Goal: Complete application form

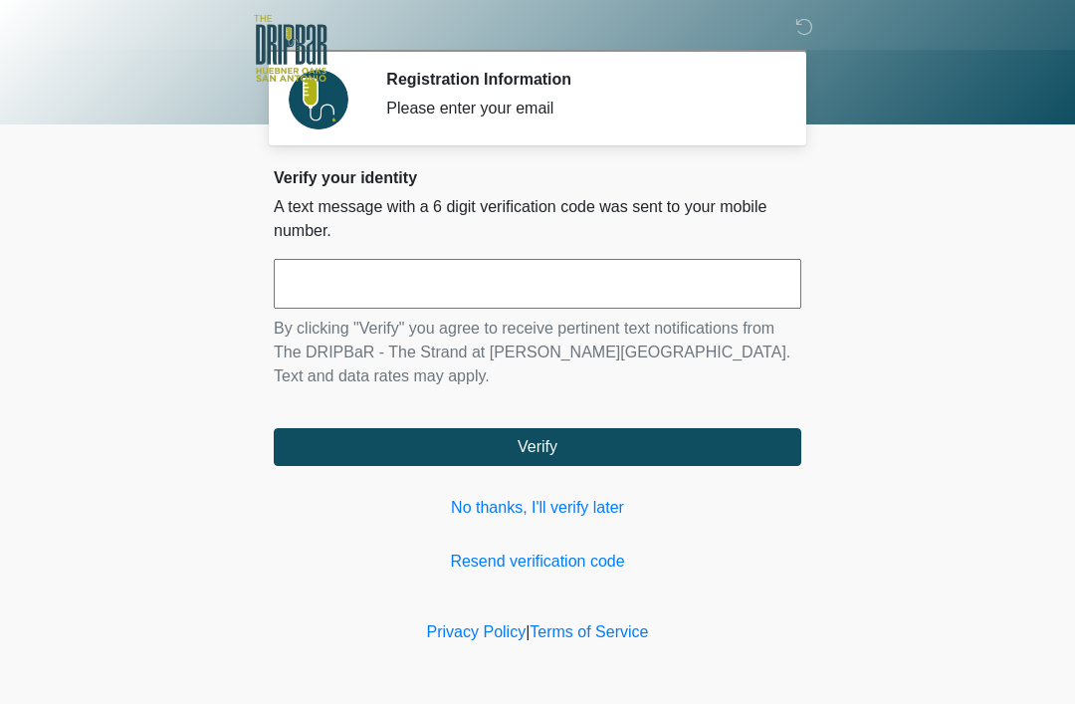
click at [637, 264] on input "text" at bounding box center [538, 284] width 528 height 50
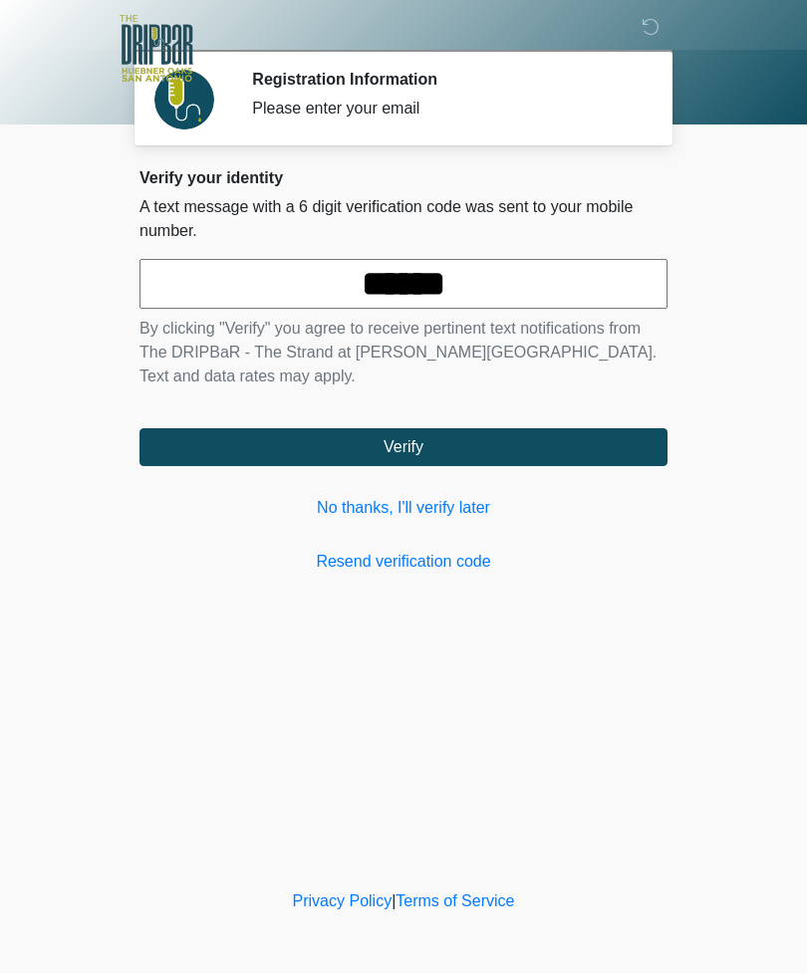
type input "******"
click at [442, 429] on button "Verify" at bounding box center [403, 447] width 528 height 38
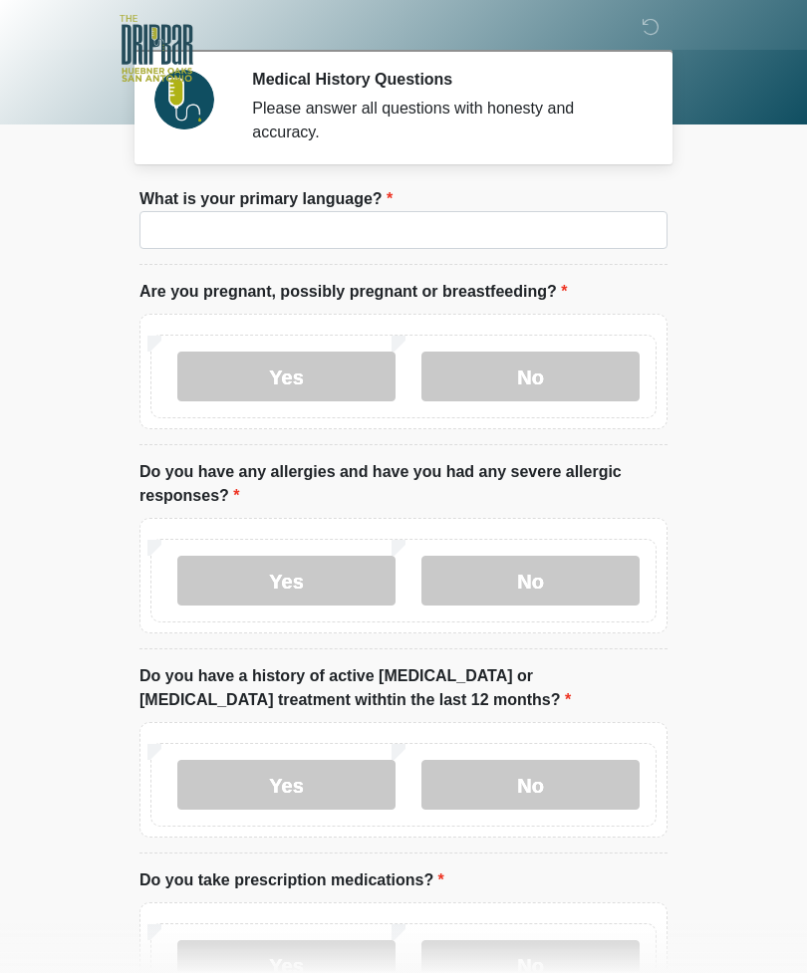
click at [454, 260] on li "What is your primary language? What is your primary language?" at bounding box center [403, 226] width 528 height 78
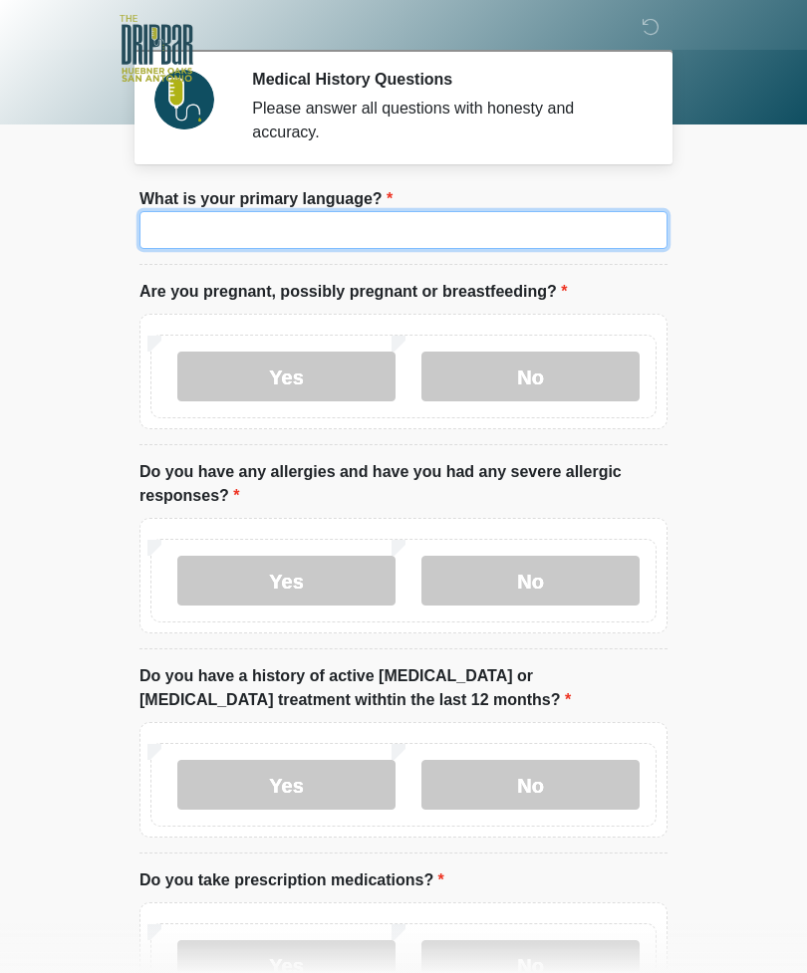
click at [502, 223] on input "What is your primary language?" at bounding box center [403, 230] width 528 height 38
type input "***"
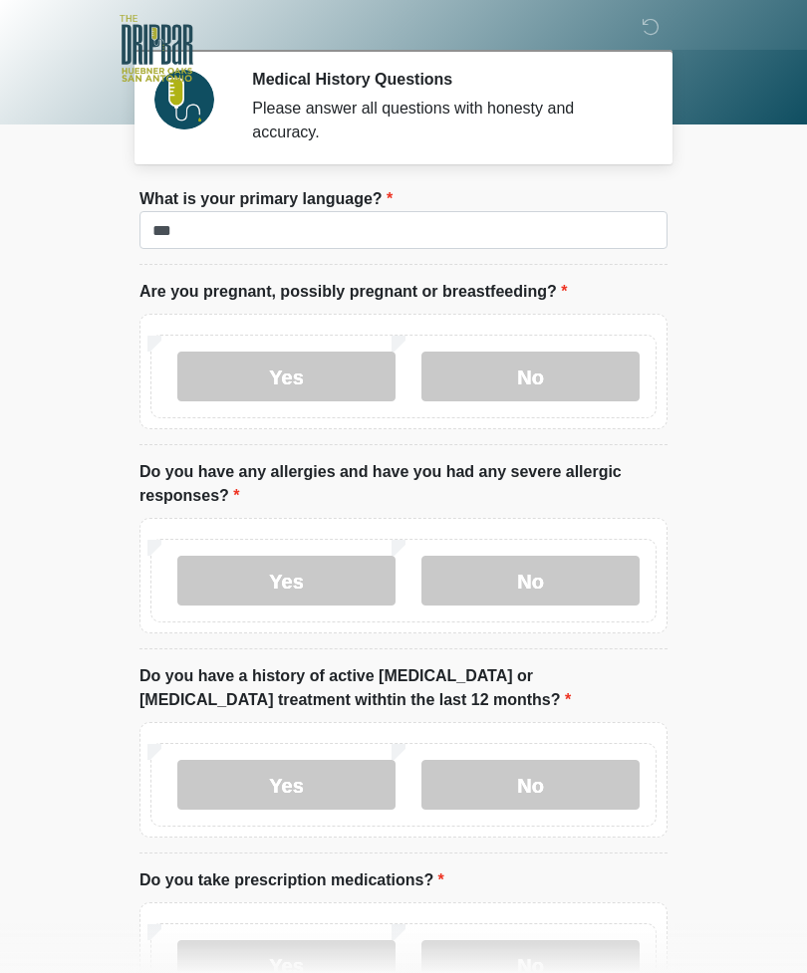
click at [539, 371] on label "No" at bounding box center [530, 377] width 218 height 50
click at [511, 586] on label "No" at bounding box center [530, 581] width 218 height 50
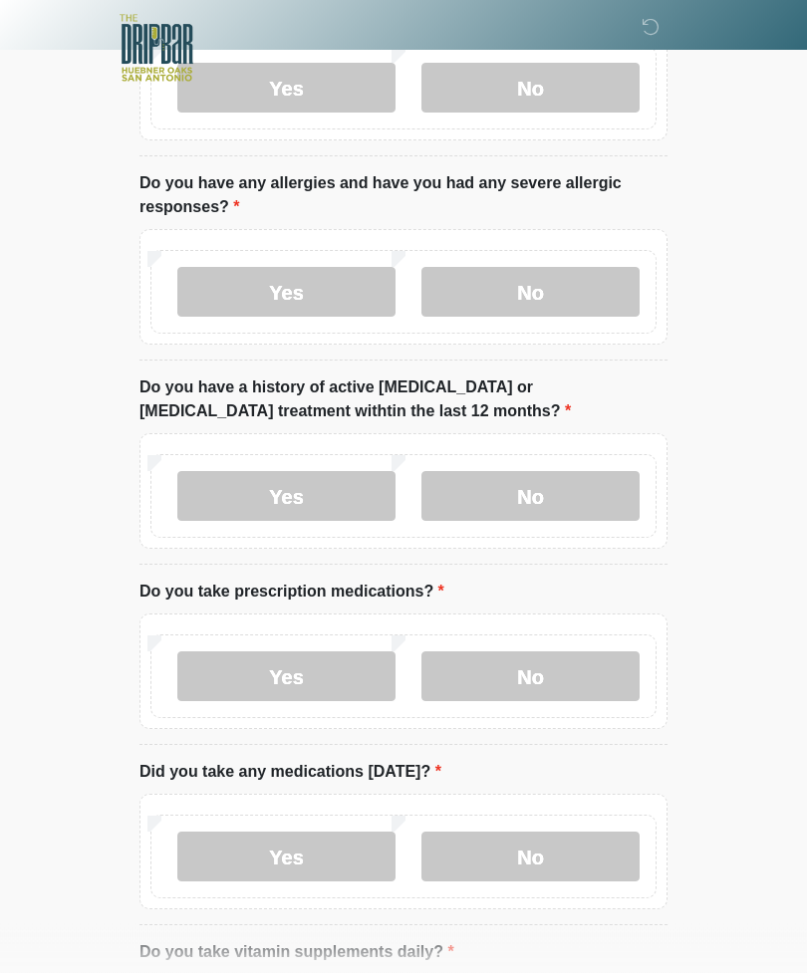
scroll to position [294, 0]
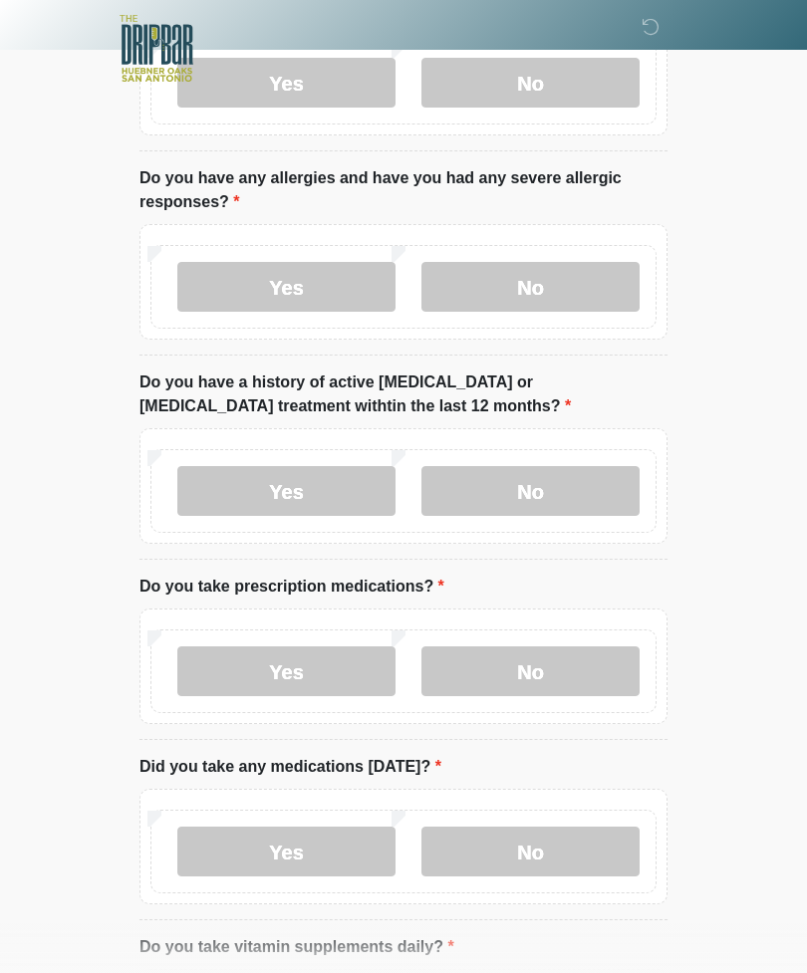
click at [555, 499] on label "No" at bounding box center [530, 491] width 218 height 50
click at [517, 671] on label "No" at bounding box center [530, 671] width 218 height 50
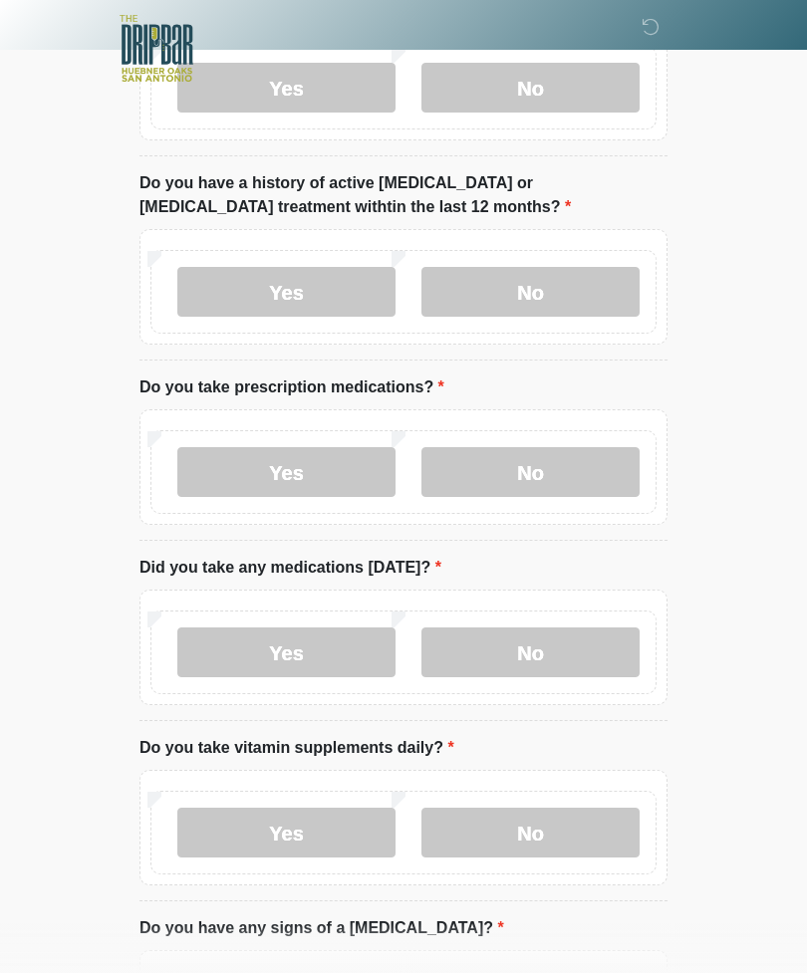
click at [579, 647] on label "No" at bounding box center [530, 652] width 218 height 50
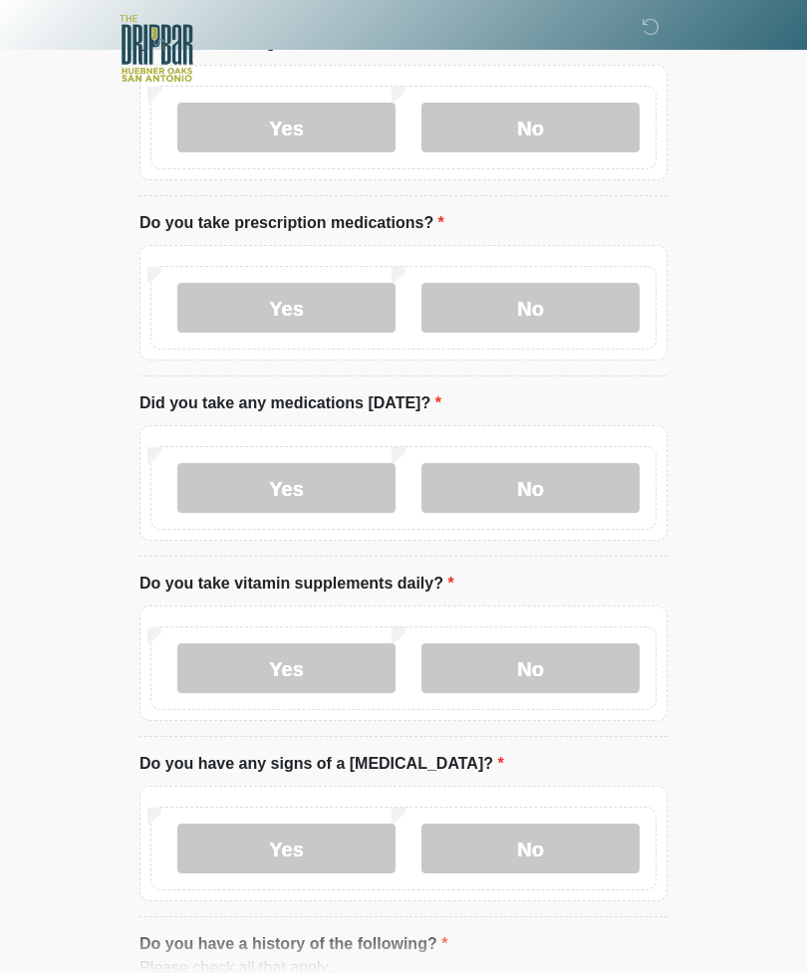
scroll to position [731, 0]
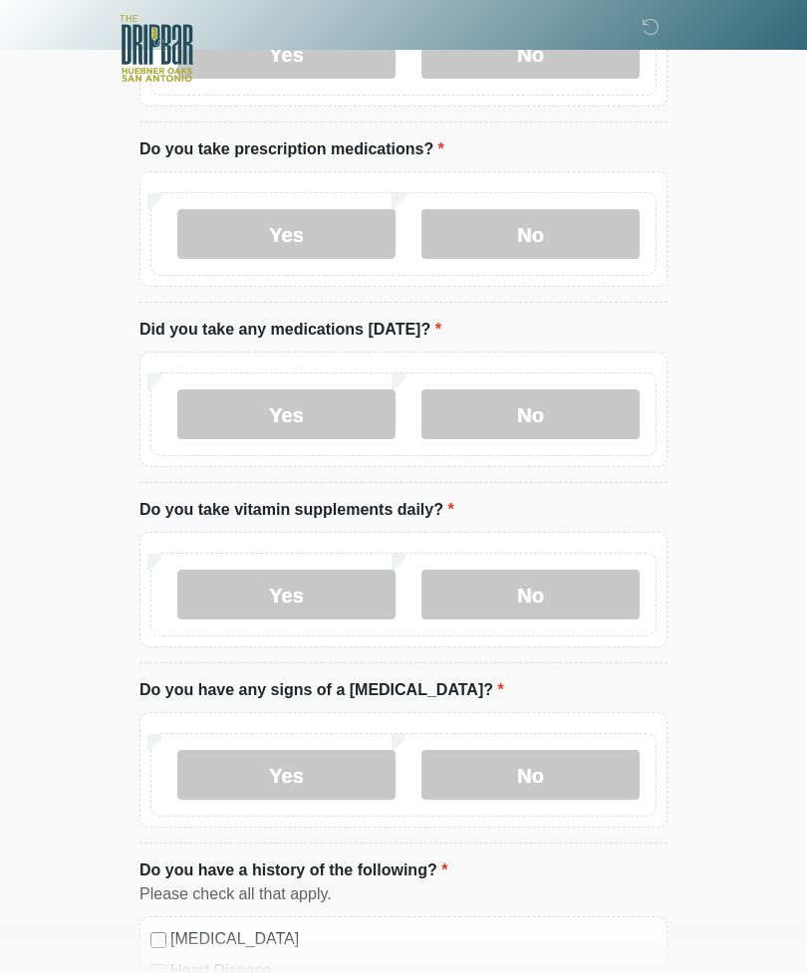
click at [574, 600] on label "No" at bounding box center [530, 595] width 218 height 50
click at [551, 703] on label "No" at bounding box center [530, 775] width 218 height 50
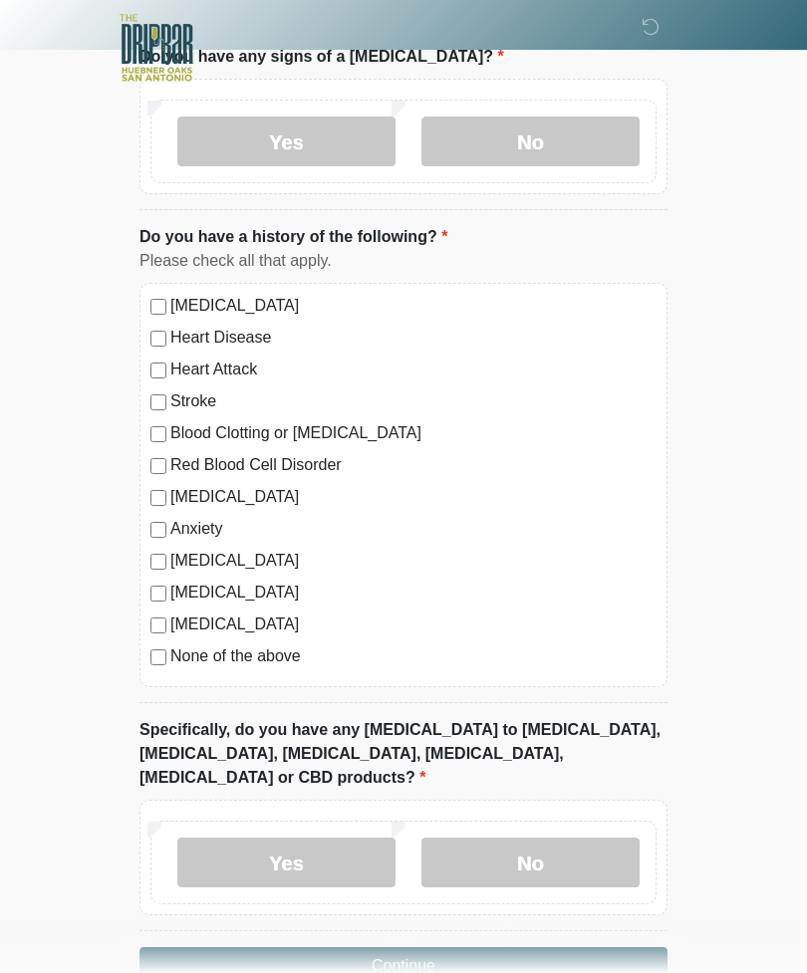
scroll to position [1391, 0]
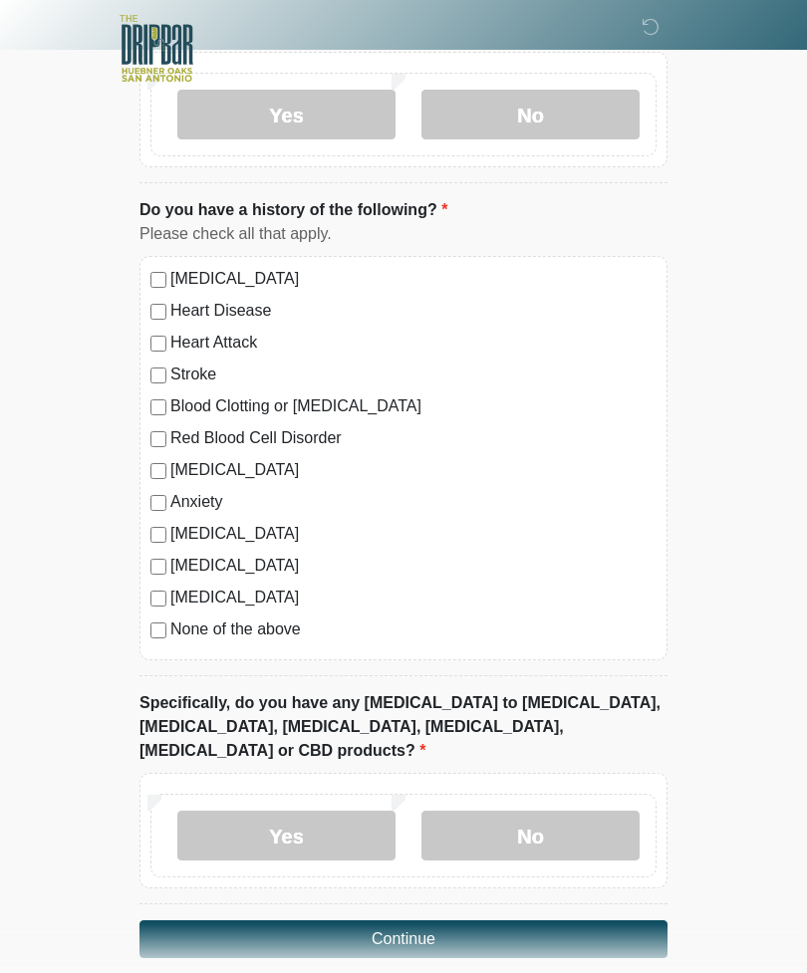
click at [559, 703] on label "No" at bounding box center [530, 836] width 218 height 50
click at [523, 703] on button "Continue" at bounding box center [403, 939] width 528 height 38
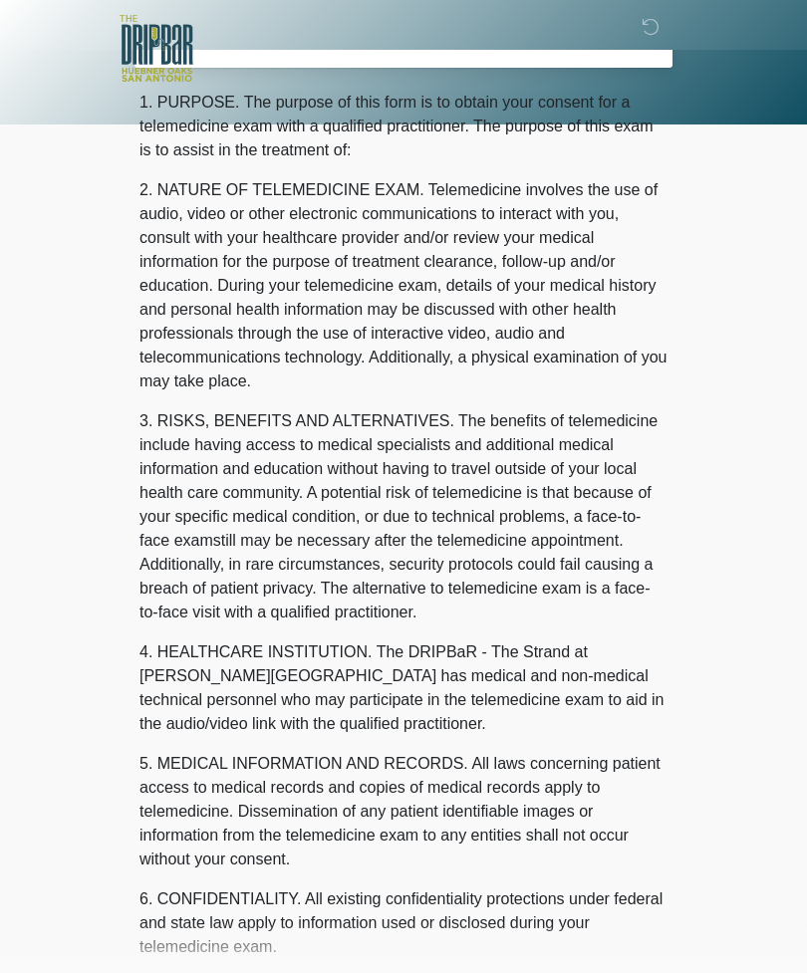
scroll to position [0, 0]
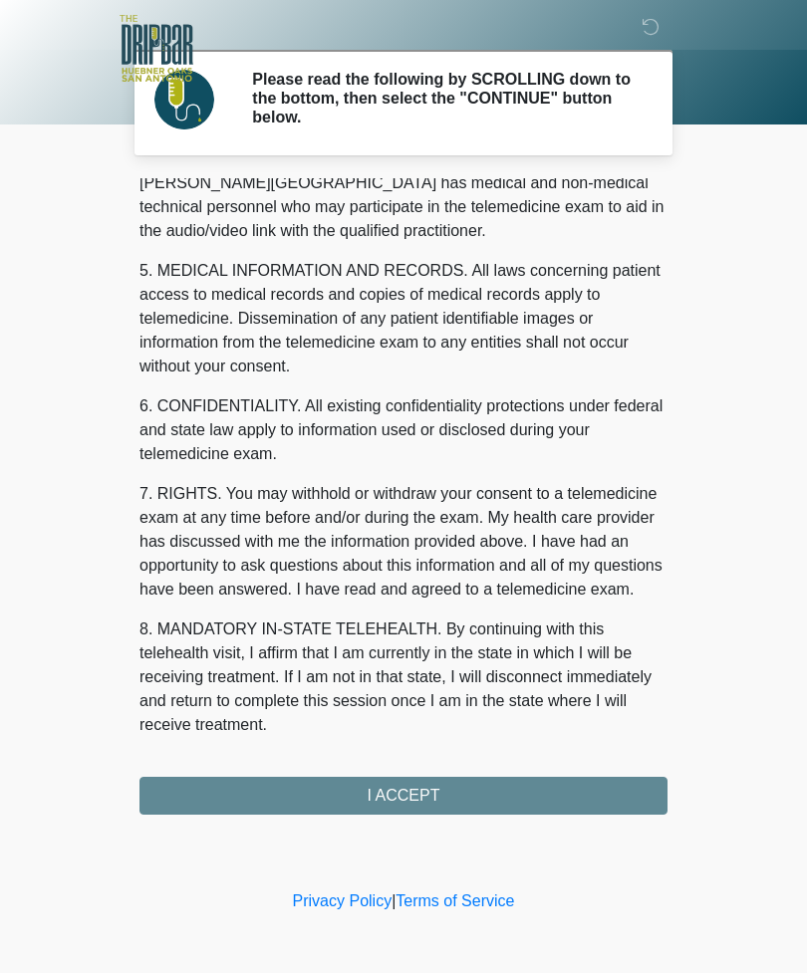
click at [467, 703] on div "1. PURPOSE. The purpose of this form is to obtain your consent for a telemedici…" at bounding box center [403, 496] width 528 height 636
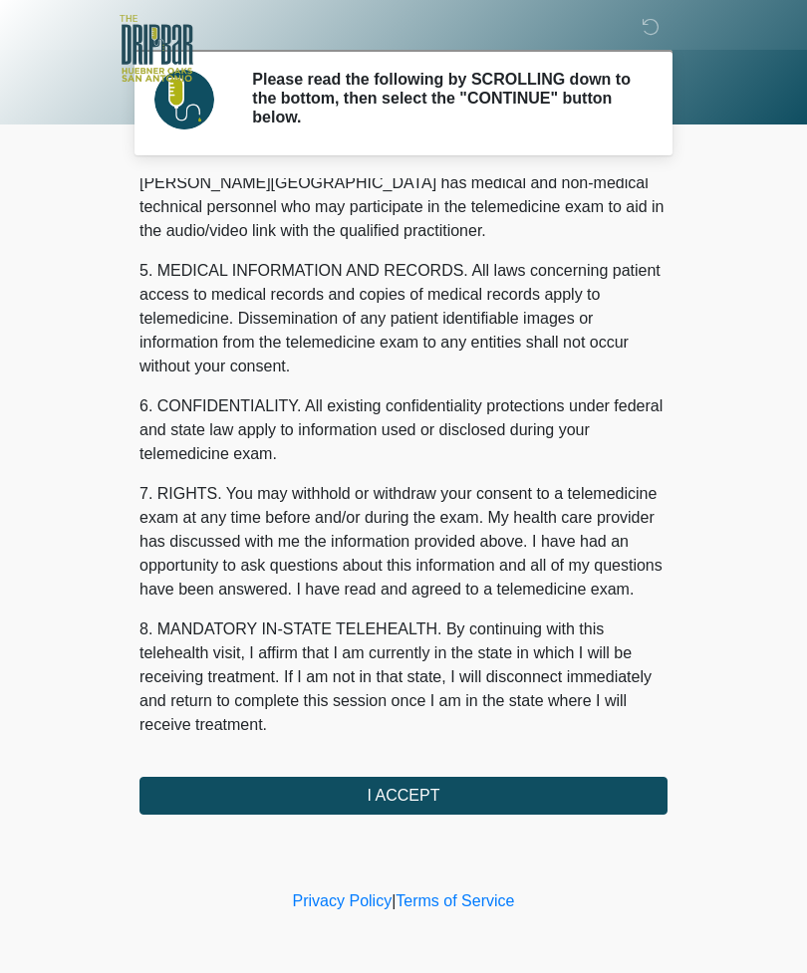
click at [507, 703] on button "I ACCEPT" at bounding box center [403, 796] width 528 height 38
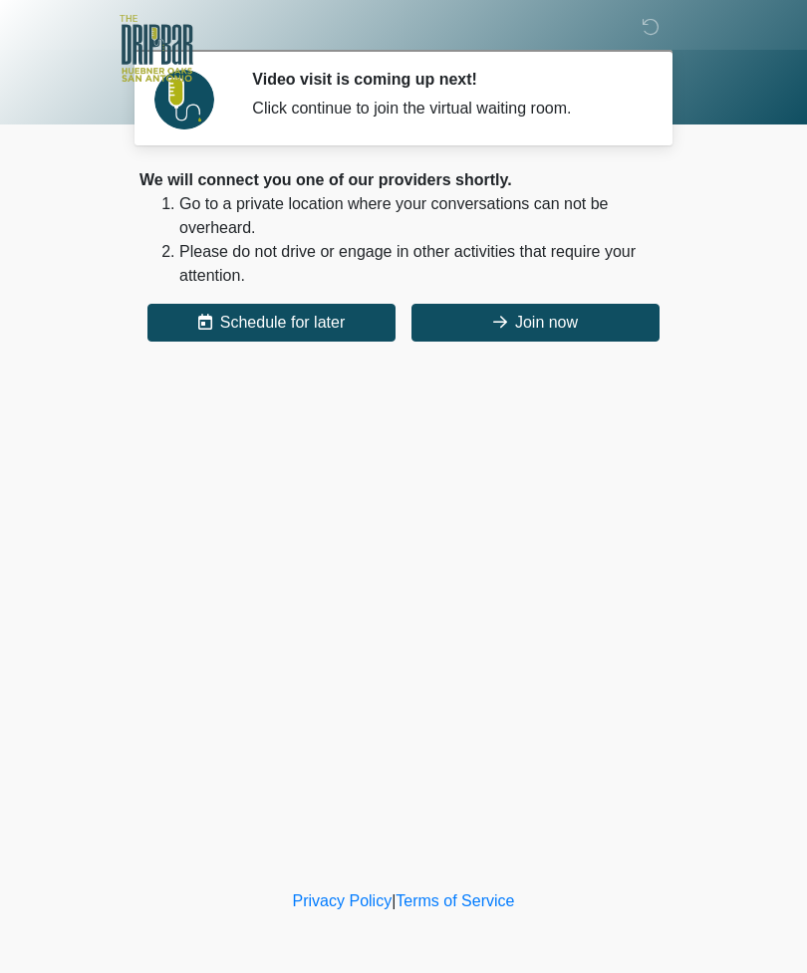
click at [576, 326] on button "Join now" at bounding box center [535, 323] width 248 height 38
